Goal: Contribute content: Contribute content

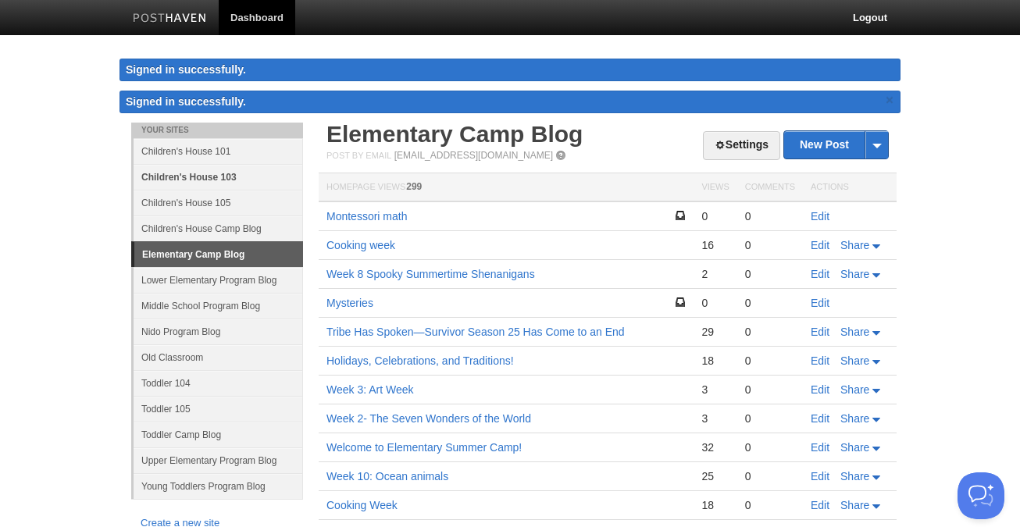
click at [216, 173] on link "Children's House 103" at bounding box center [219, 177] width 170 height 26
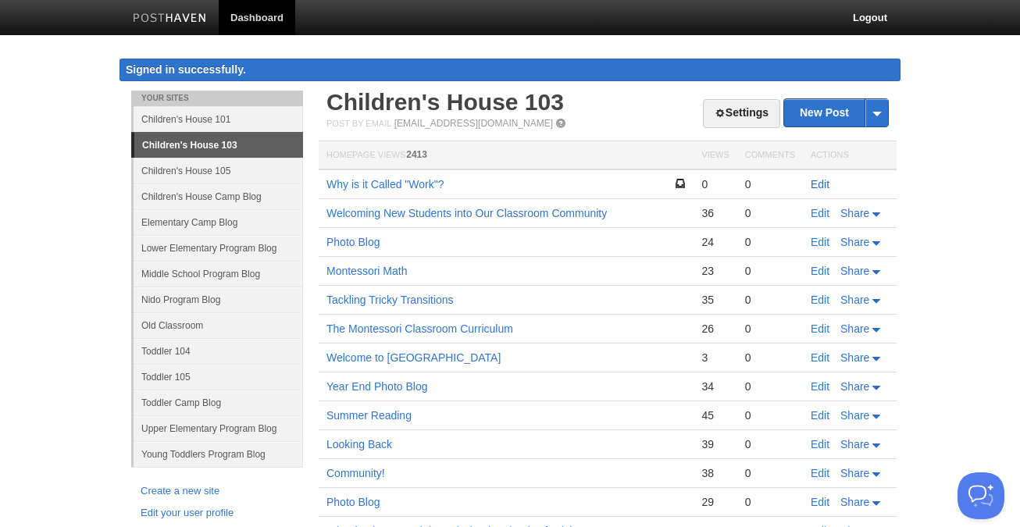
click at [822, 182] on link "Edit" at bounding box center [820, 184] width 19 height 13
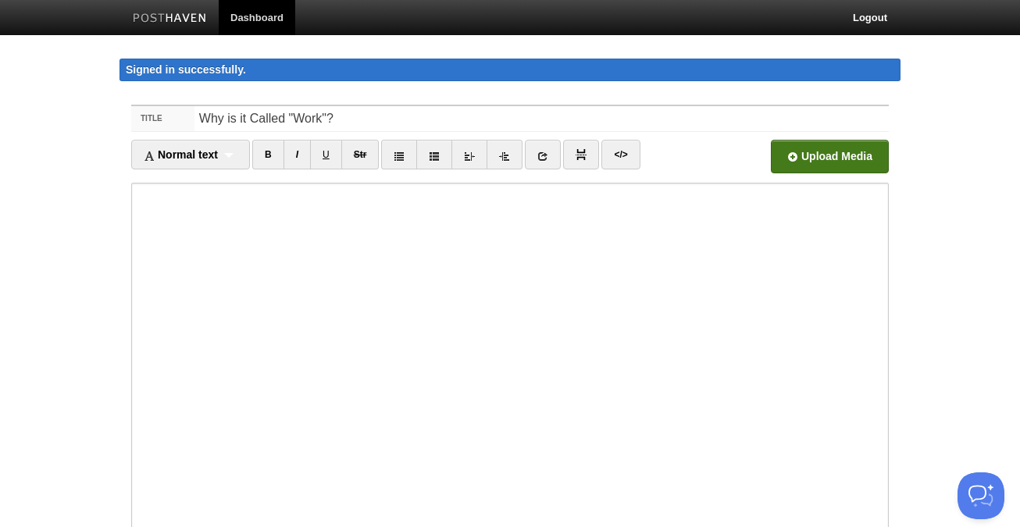
click at [838, 159] on input "file" at bounding box center [358, 161] width 1183 height 80
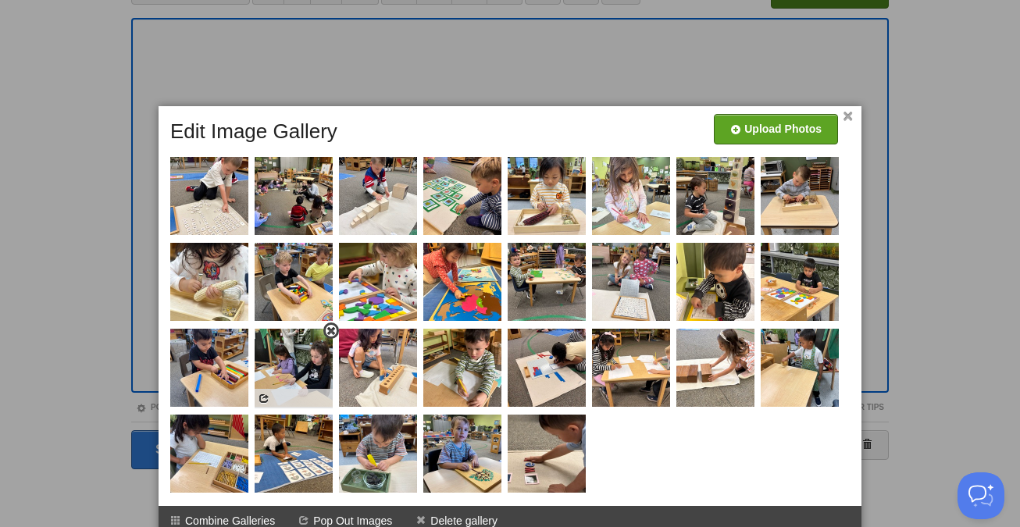
scroll to position [173, 0]
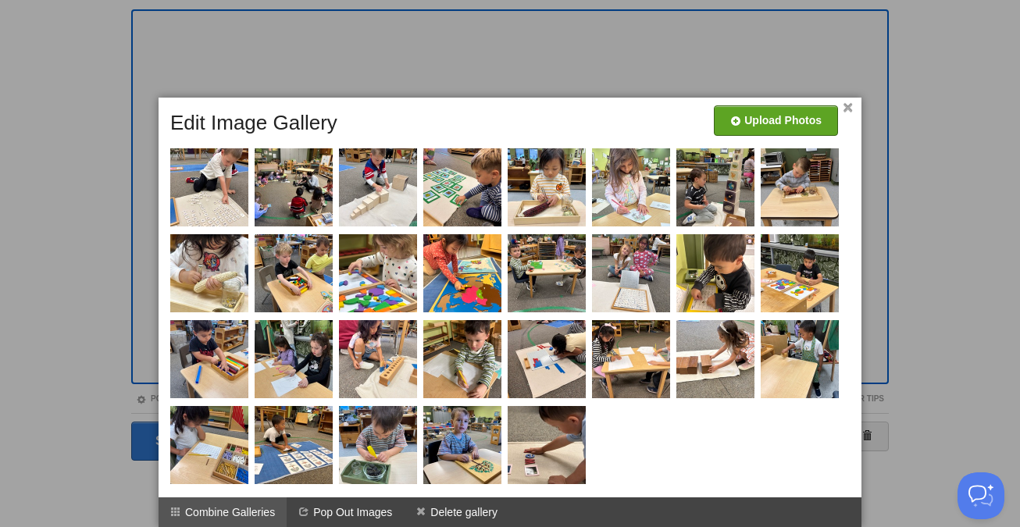
click at [263, 514] on li "Combine Galleries" at bounding box center [223, 513] width 128 height 30
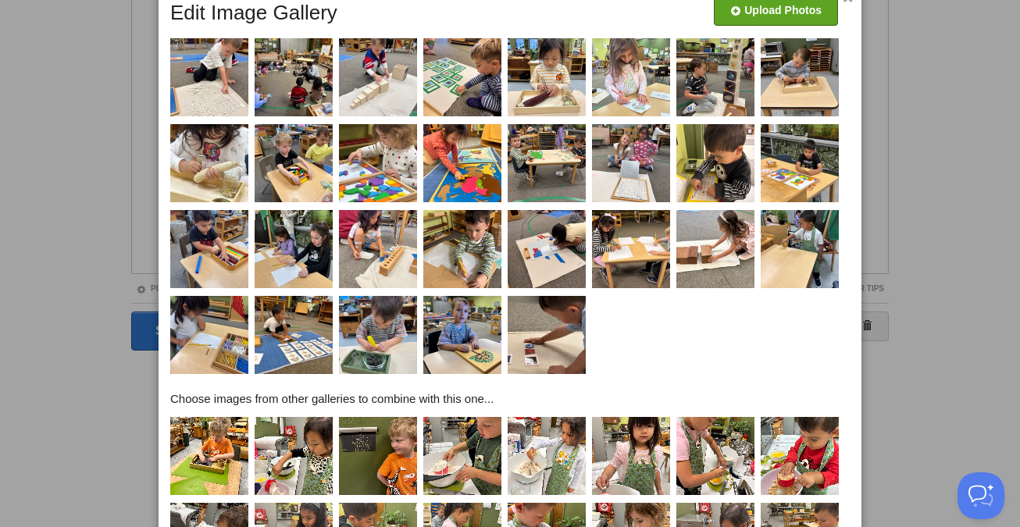
scroll to position [419, 0]
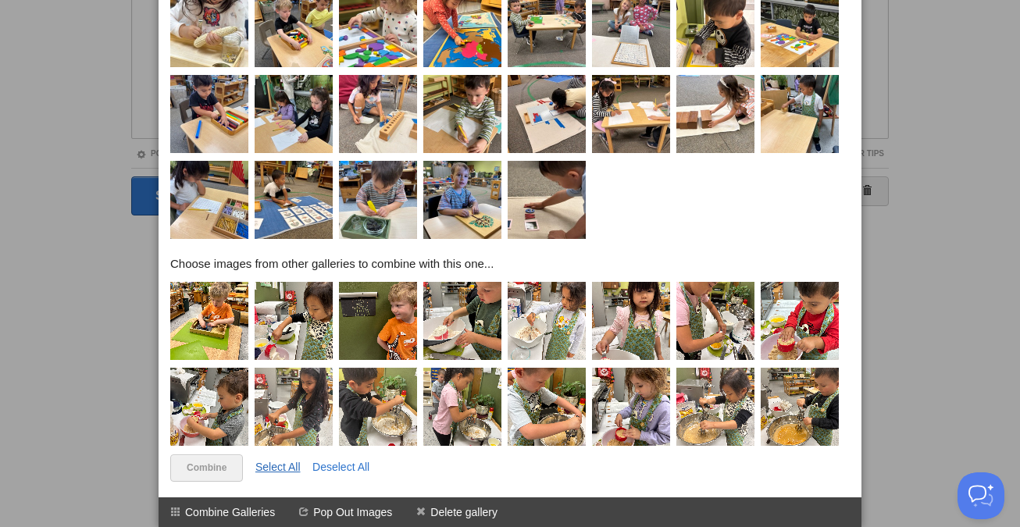
click at [288, 467] on link "Select All" at bounding box center [277, 467] width 45 height 13
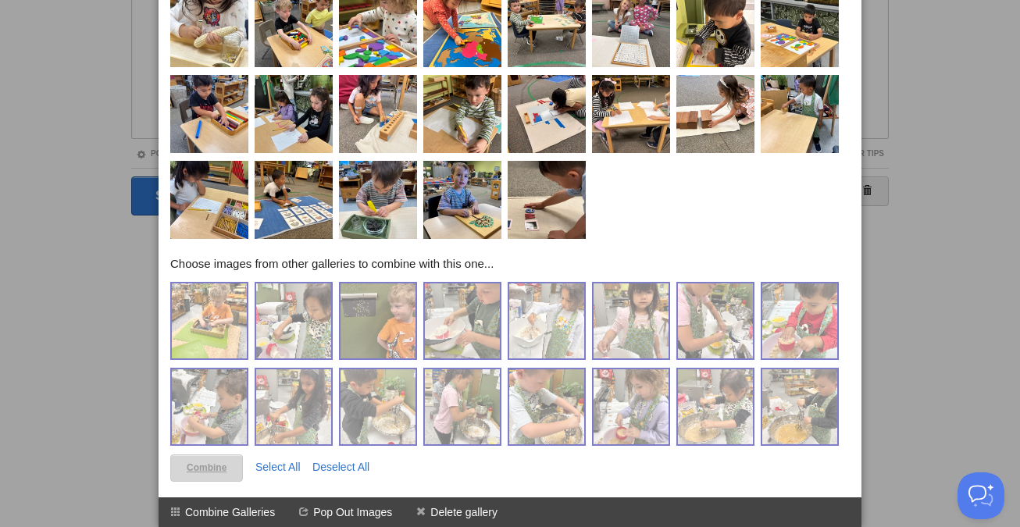
click at [210, 471] on link "Combine" at bounding box center [206, 468] width 73 height 27
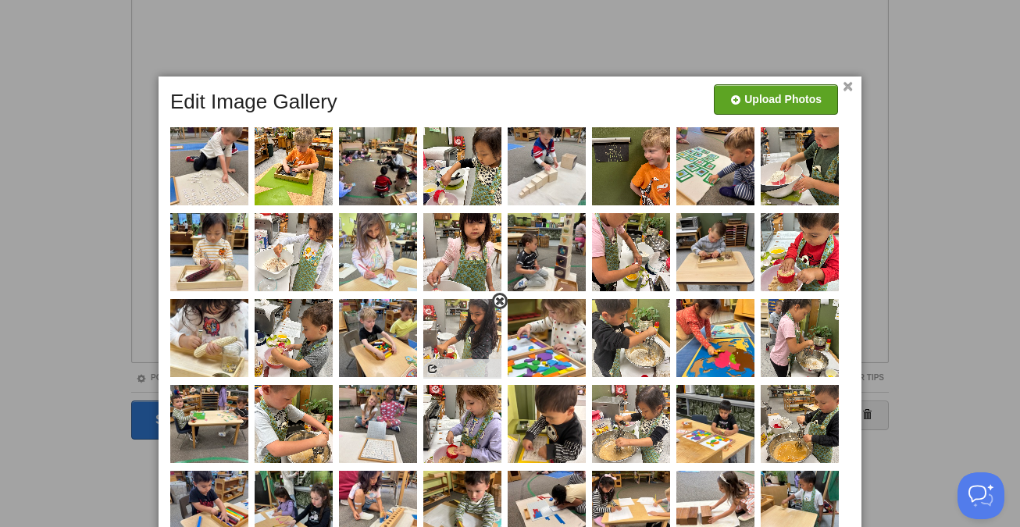
scroll to position [0, 0]
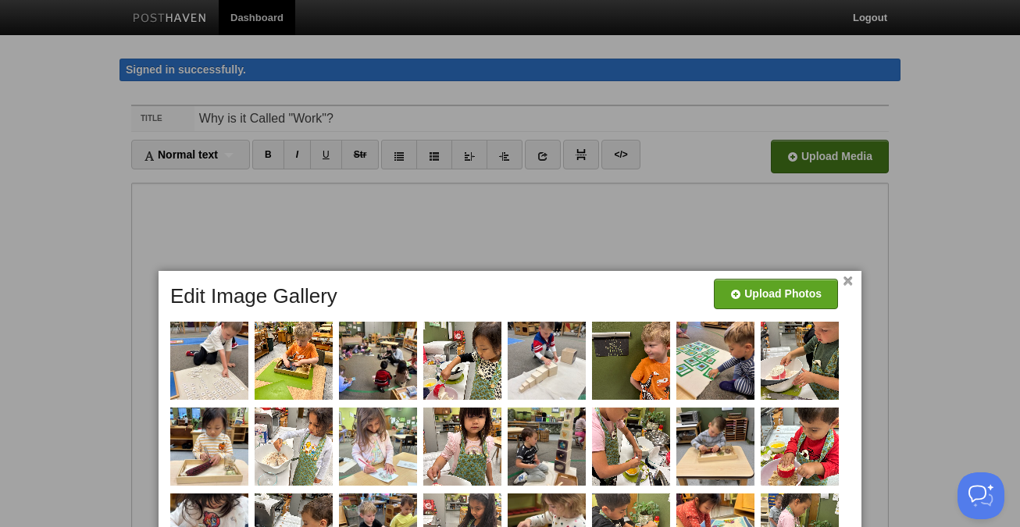
click at [850, 283] on link "×" at bounding box center [848, 281] width 10 height 9
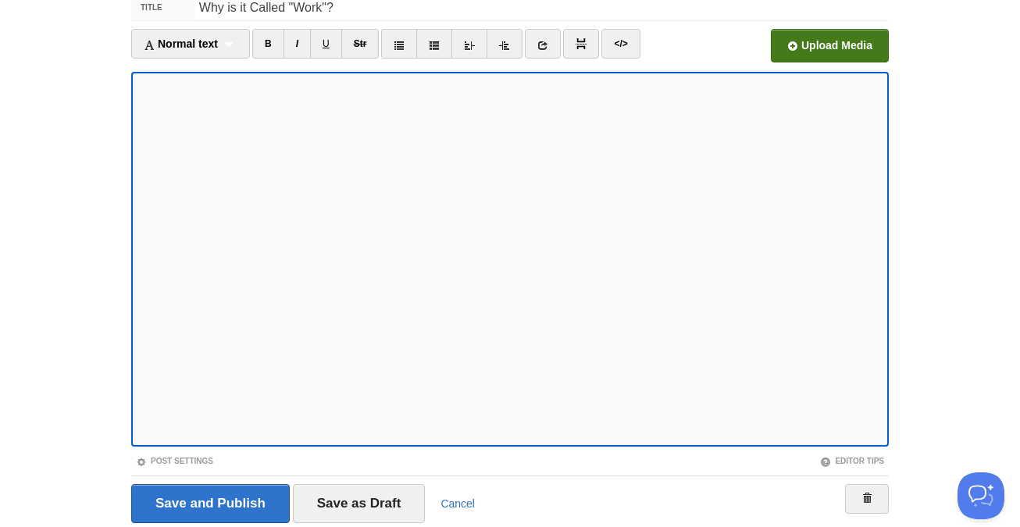
scroll to position [109, 0]
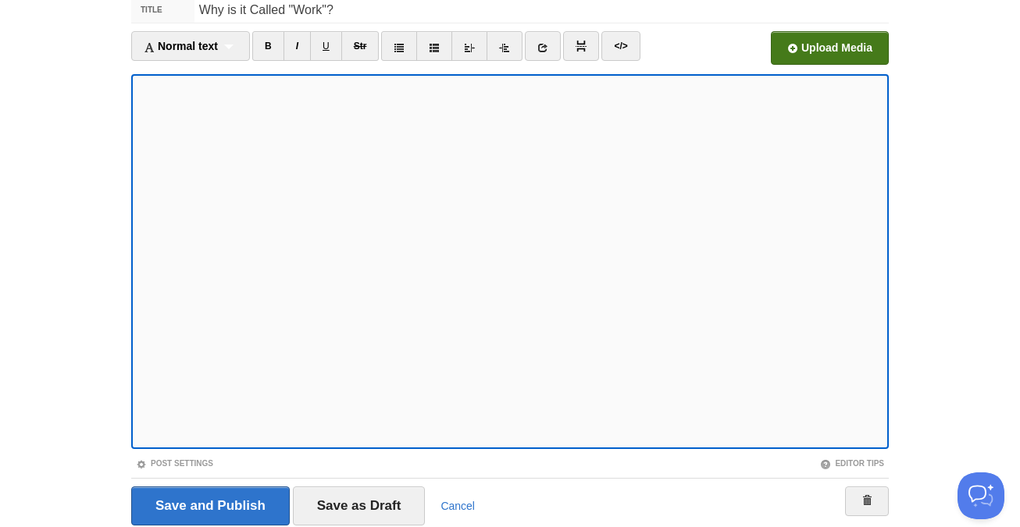
click at [848, 48] on input "file" at bounding box center [358, 53] width 1183 height 80
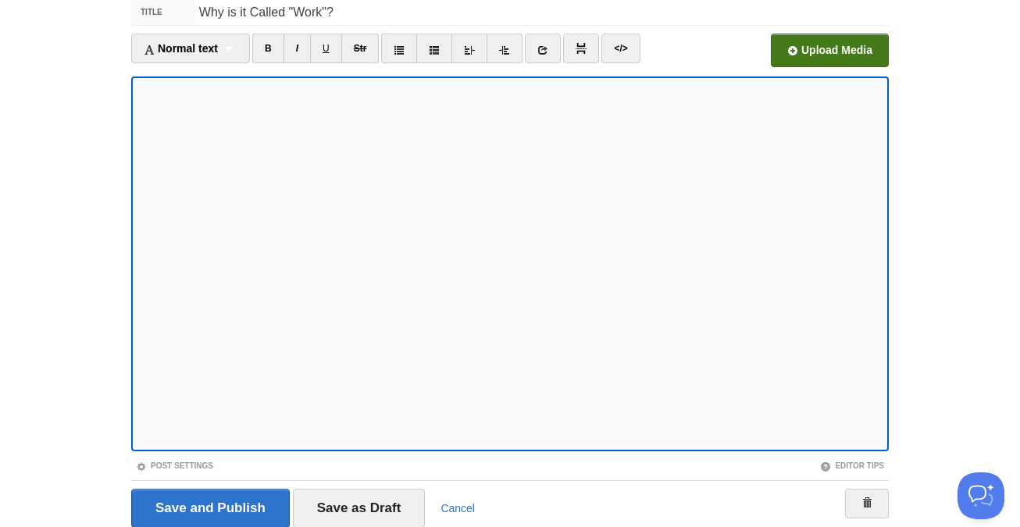
scroll to position [165, 0]
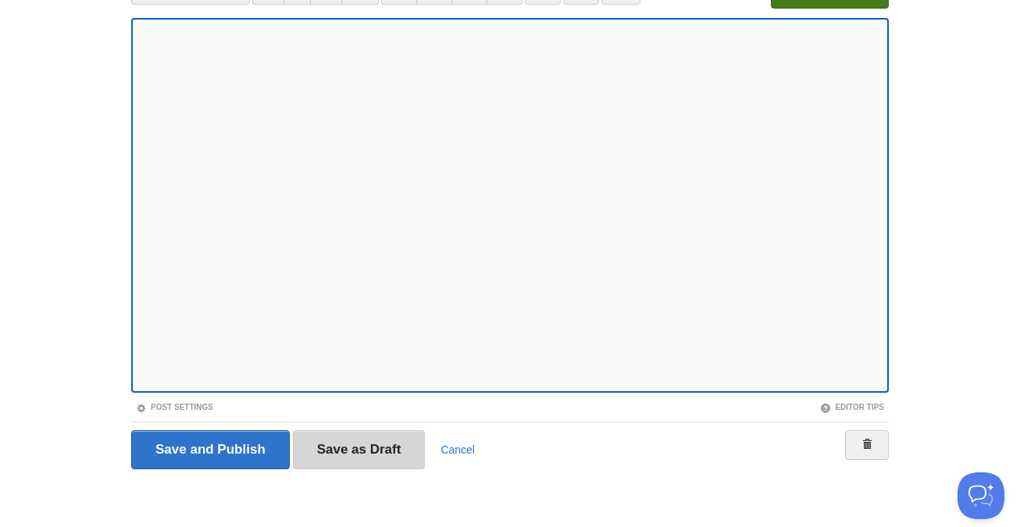
click at [381, 450] on input "Save as Draft" at bounding box center [359, 449] width 133 height 39
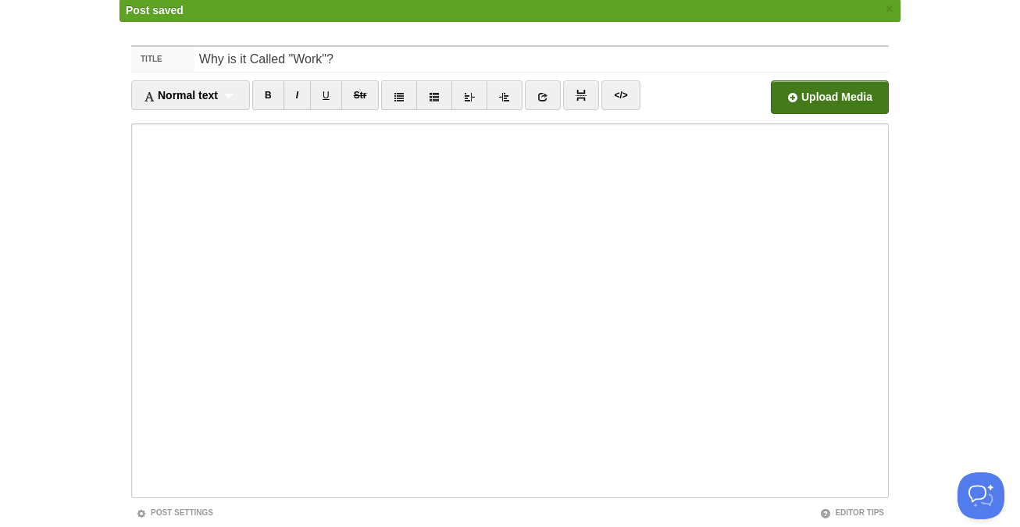
scroll to position [91, 0]
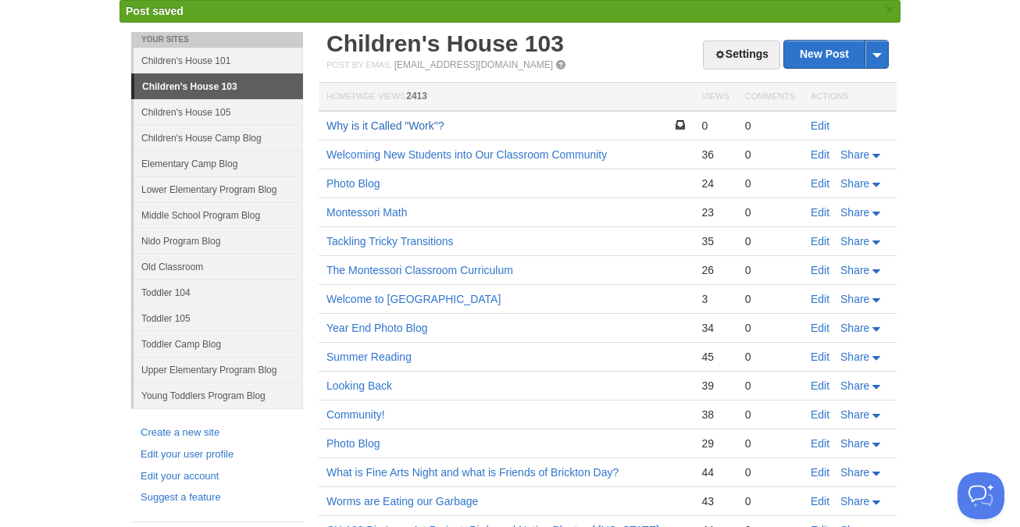
click at [346, 125] on link "Why is it Called "Work"?" at bounding box center [386, 126] width 118 height 13
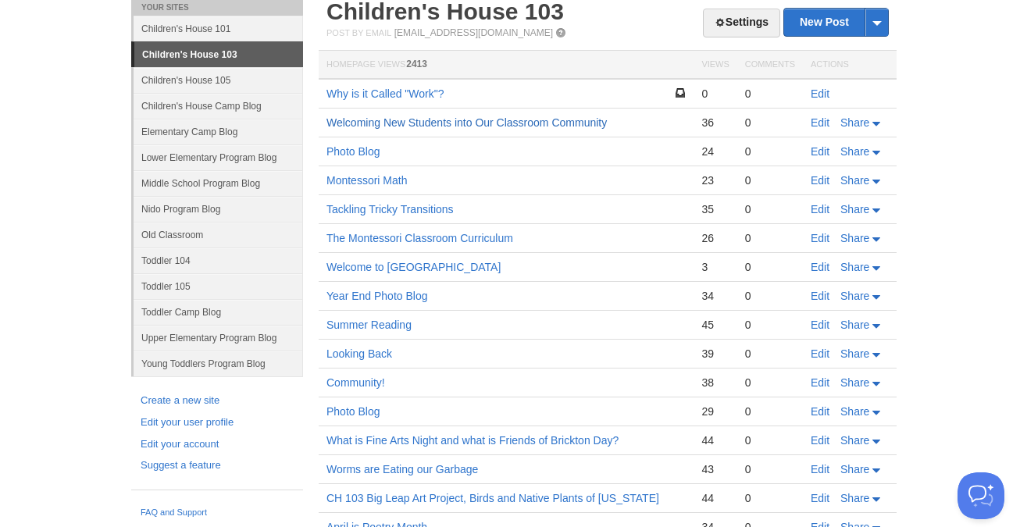
click at [373, 122] on link "Welcoming New Students into Our Classroom Community" at bounding box center [467, 122] width 280 height 13
click at [360, 152] on link "Photo Blog" at bounding box center [354, 151] width 54 height 13
click at [395, 207] on link "Tackling Tricky Transitions" at bounding box center [390, 209] width 127 height 13
click at [370, 178] on link "Montessori Math" at bounding box center [367, 180] width 80 height 13
click at [418, 120] on link "Welcoming New Students into Our Classroom Community" at bounding box center [467, 122] width 280 height 13
